Goal: Task Accomplishment & Management: Manage account settings

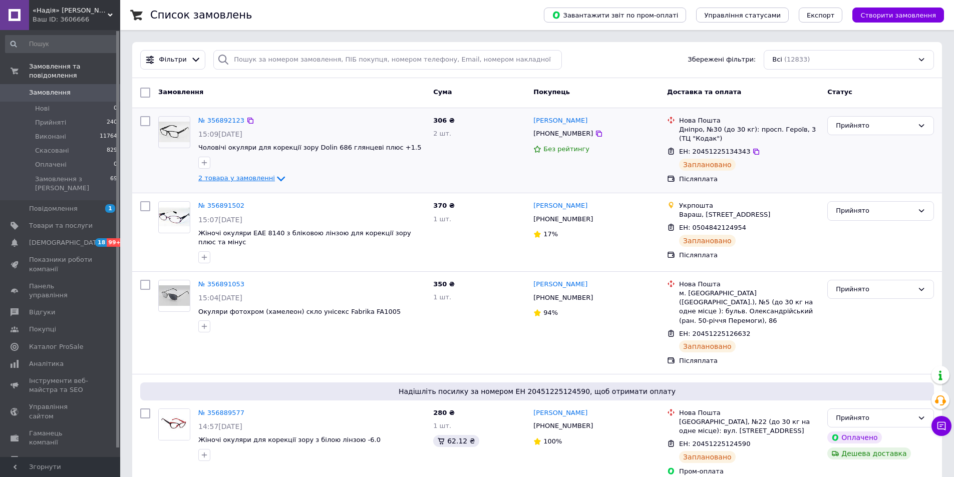
click at [243, 180] on span "2 товара у замовленні" at bounding box center [236, 179] width 77 height 8
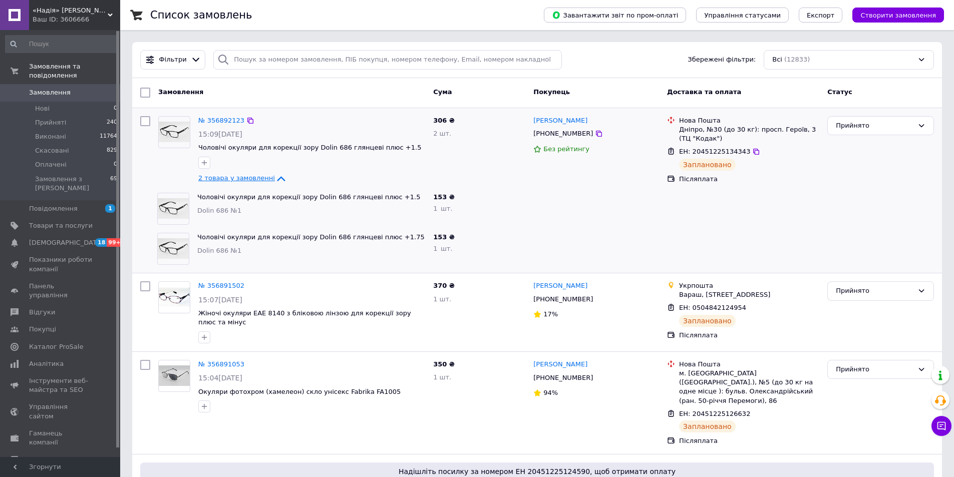
click at [243, 180] on span "2 товара у замовленні" at bounding box center [236, 179] width 77 height 8
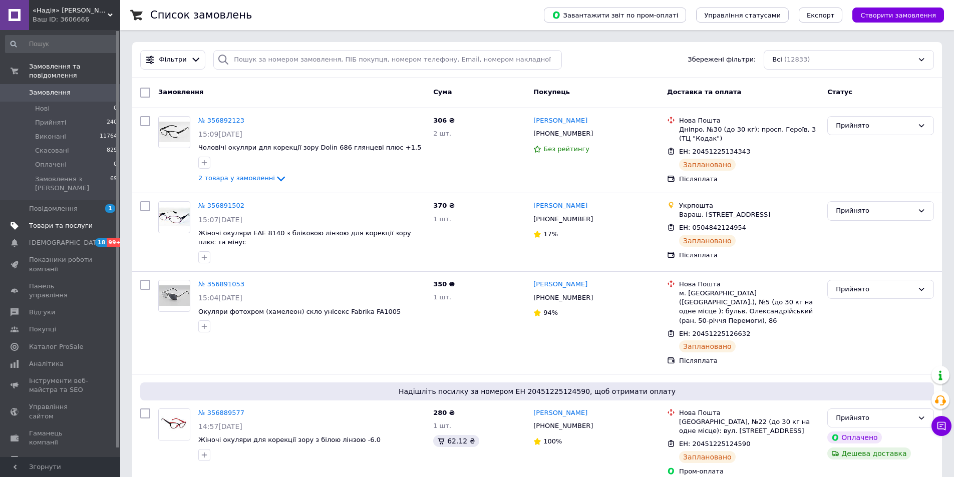
click at [60, 221] on span "Товари та послуги" at bounding box center [61, 225] width 64 height 9
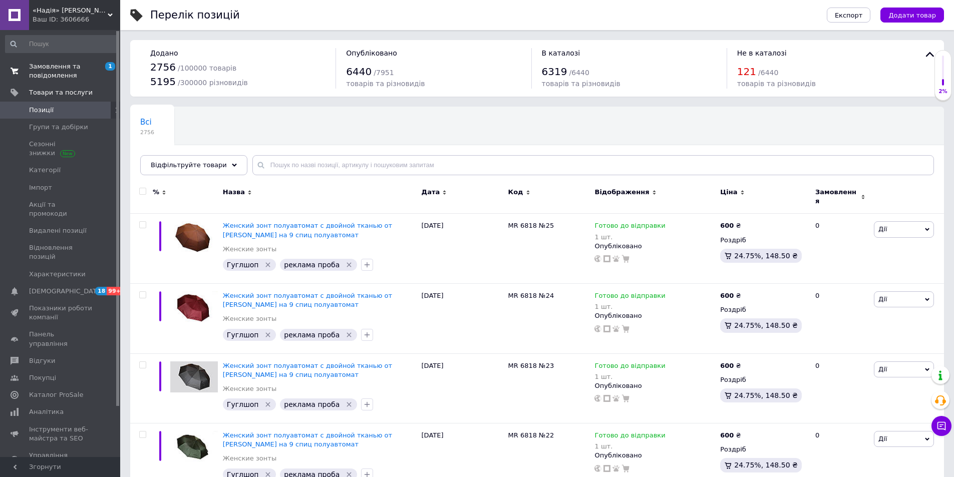
click at [56, 83] on link "Замовлення та повідомлення 1 0" at bounding box center [61, 71] width 123 height 26
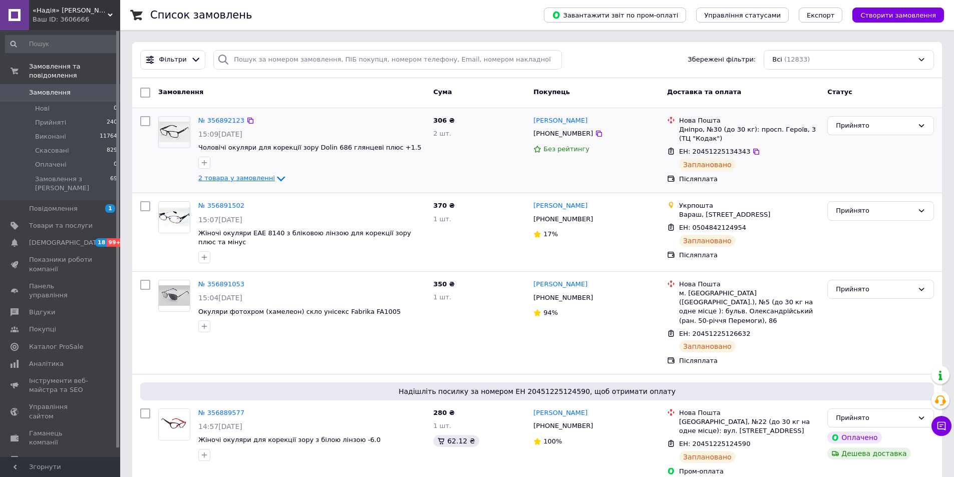
click at [227, 180] on span "2 товара у замовленні" at bounding box center [236, 179] width 77 height 8
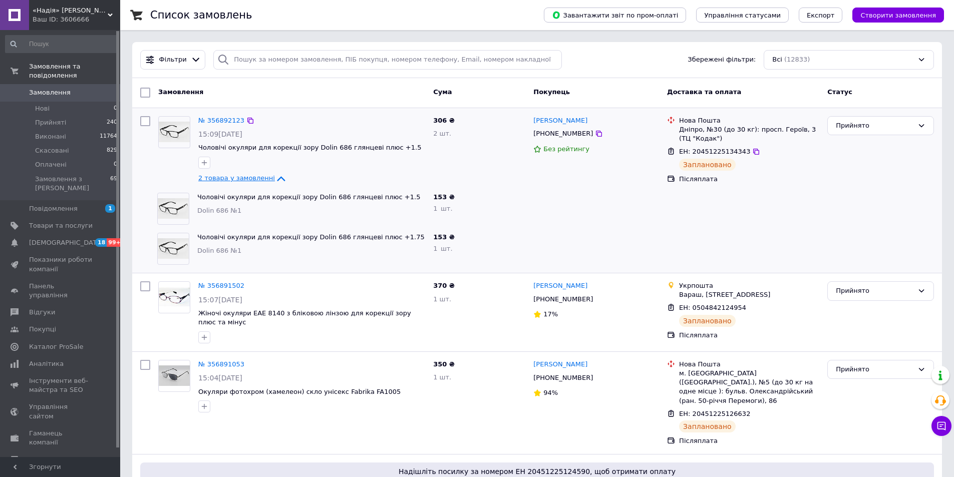
click at [227, 180] on span "2 товара у замовленні" at bounding box center [236, 179] width 77 height 8
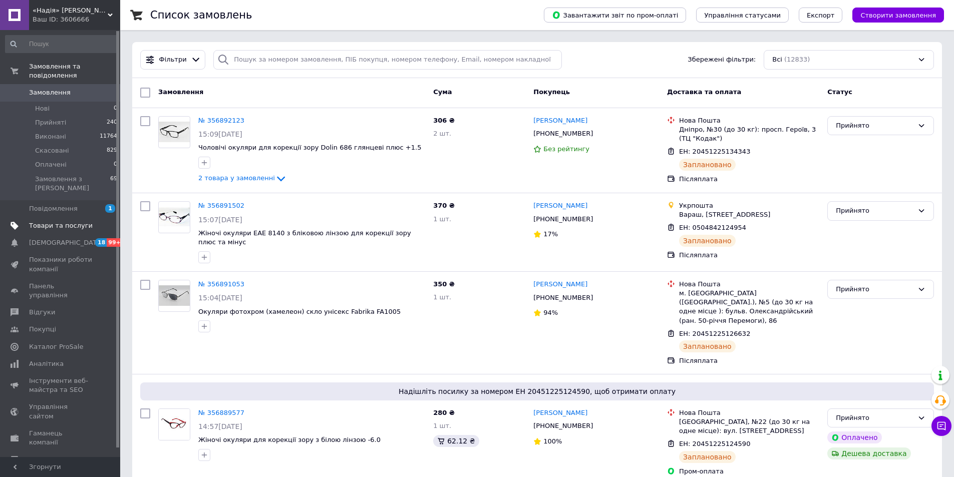
click at [64, 221] on span "Товари та послуги" at bounding box center [61, 225] width 64 height 9
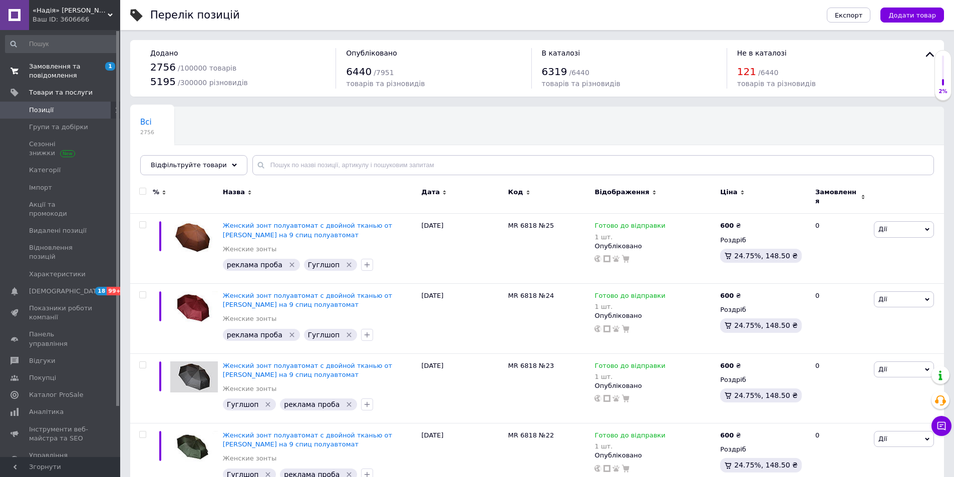
click at [41, 72] on span "Замовлення та повідомлення" at bounding box center [61, 71] width 64 height 18
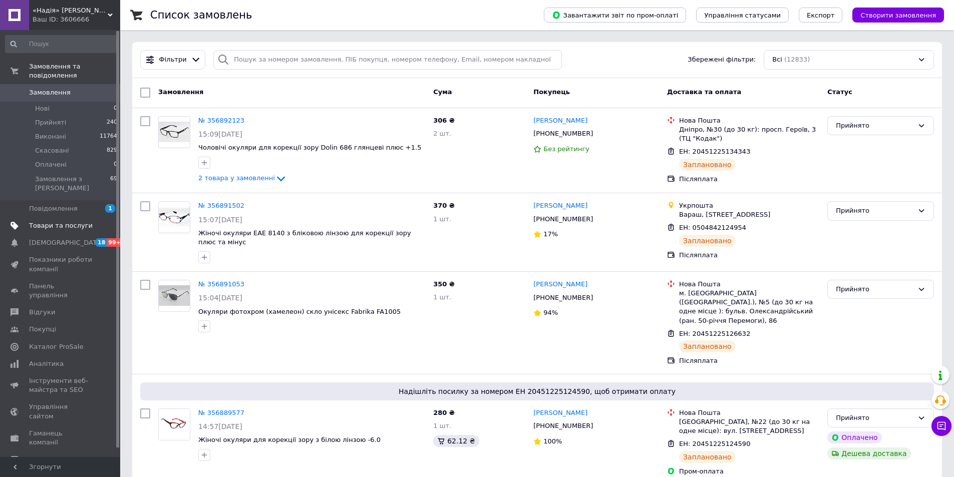
click at [82, 217] on link "Товари та послуги" at bounding box center [61, 225] width 123 height 17
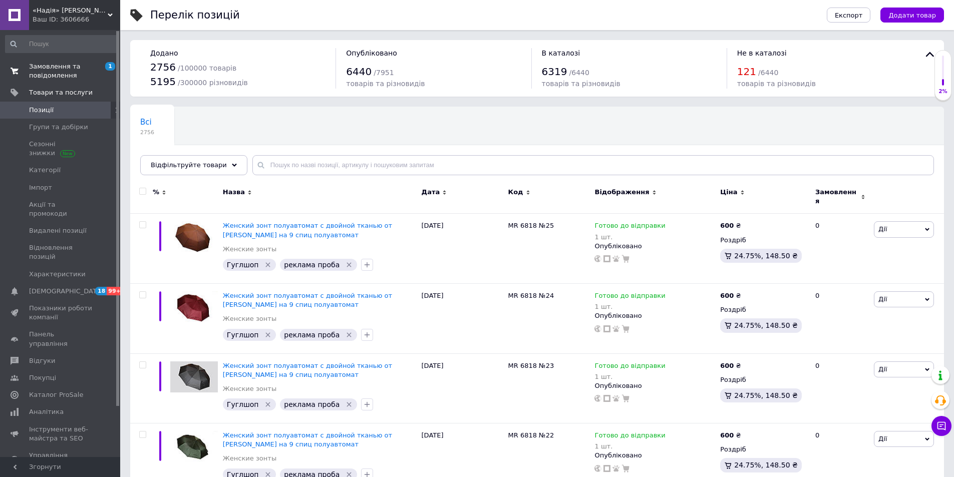
click at [76, 69] on span "Замовлення та повідомлення" at bounding box center [61, 71] width 64 height 18
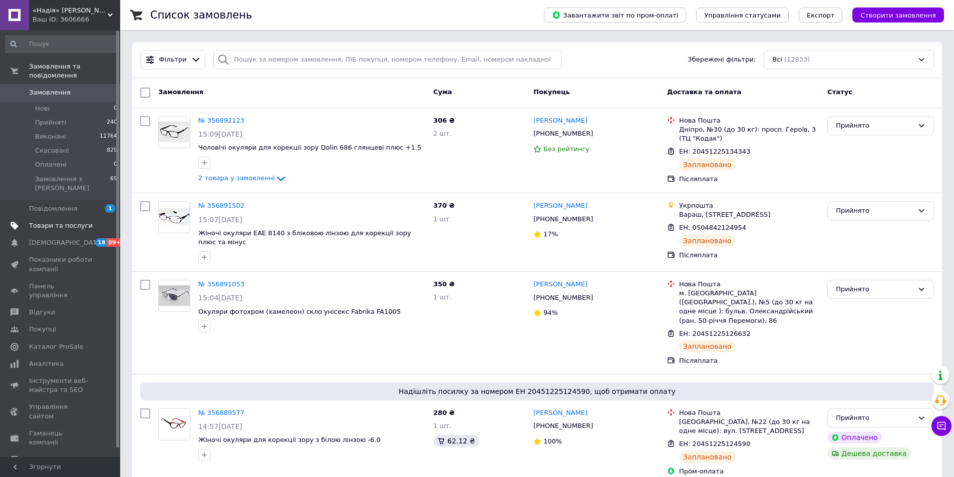
click at [65, 221] on span "Товари та послуги" at bounding box center [61, 225] width 64 height 9
